Goal: Navigation & Orientation: Find specific page/section

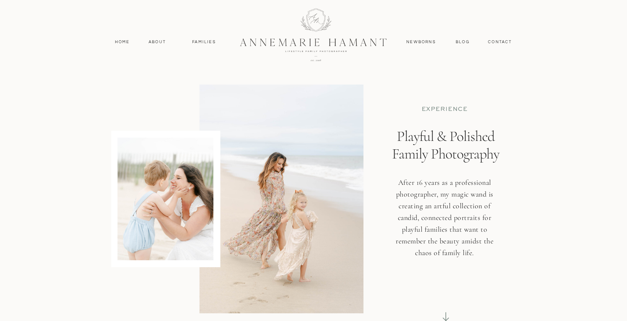
click at [317, 46] on div at bounding box center [314, 34] width 196 height 85
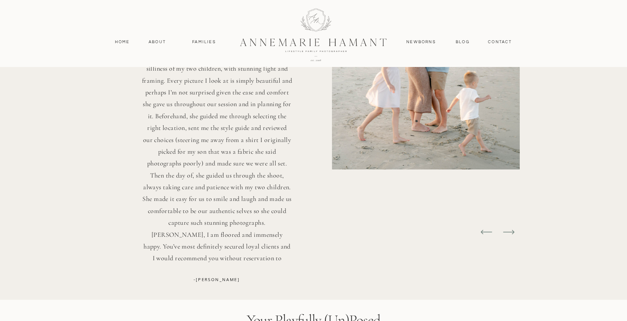
scroll to position [2256, 0]
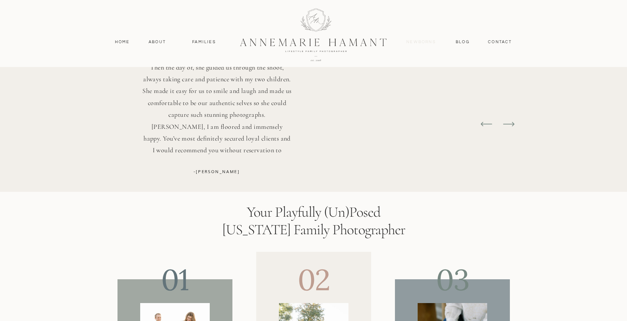
click at [420, 41] on nav "Newborns" at bounding box center [421, 42] width 35 height 7
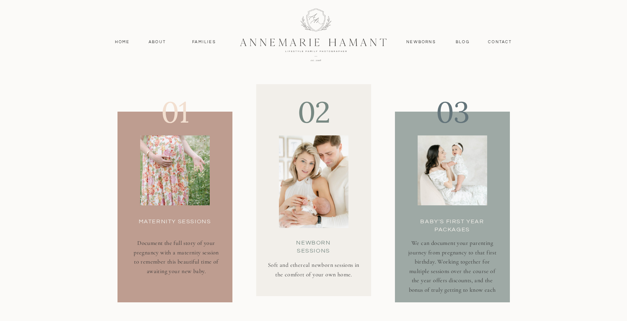
scroll to position [2021, 0]
